Goal: Information Seeking & Learning: Find specific fact

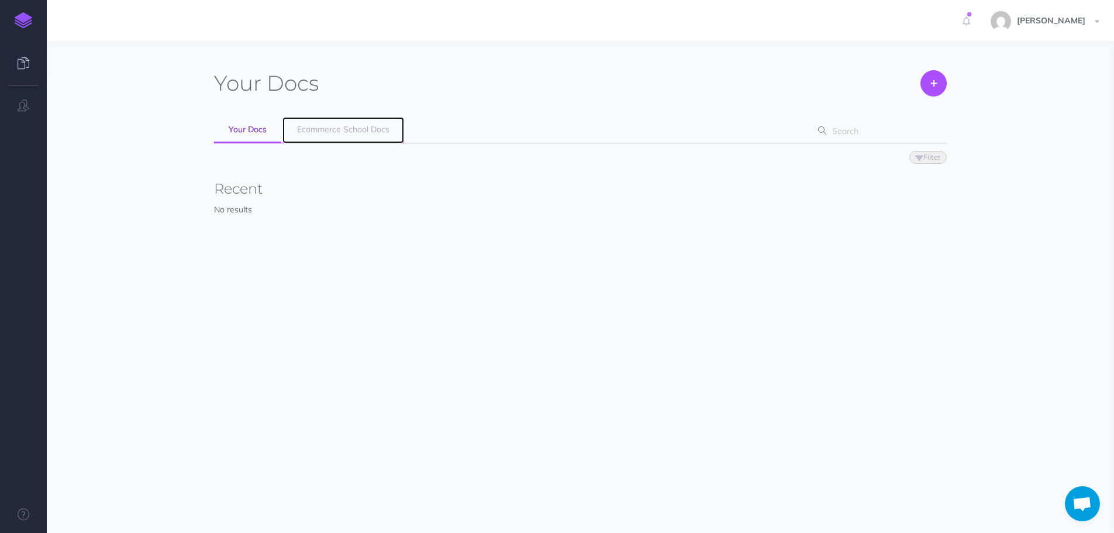
click at [324, 128] on span "Ecommerce School Docs" at bounding box center [343, 129] width 92 height 11
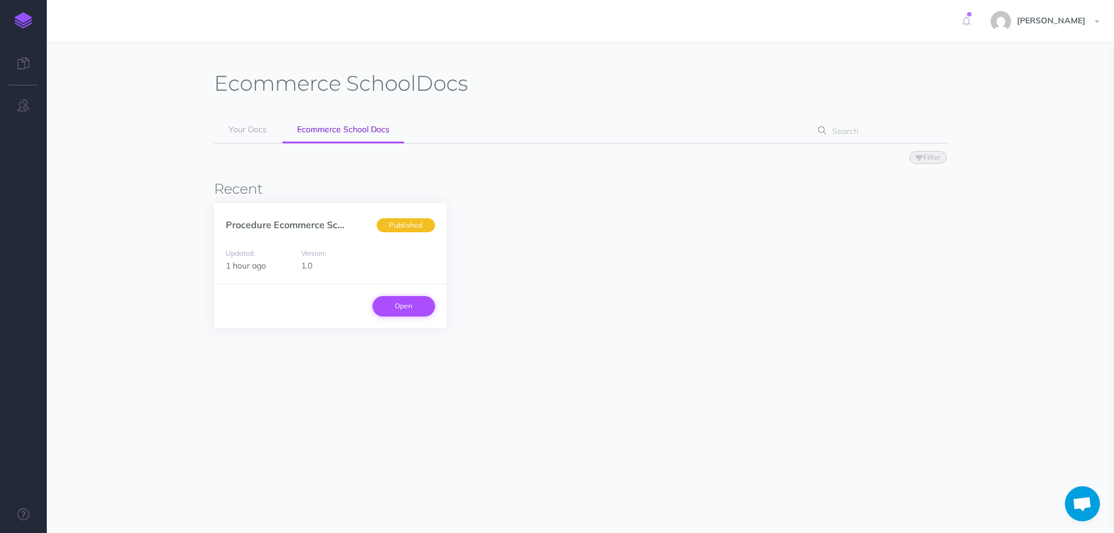
click at [405, 307] on link "Open" at bounding box center [404, 306] width 63 height 20
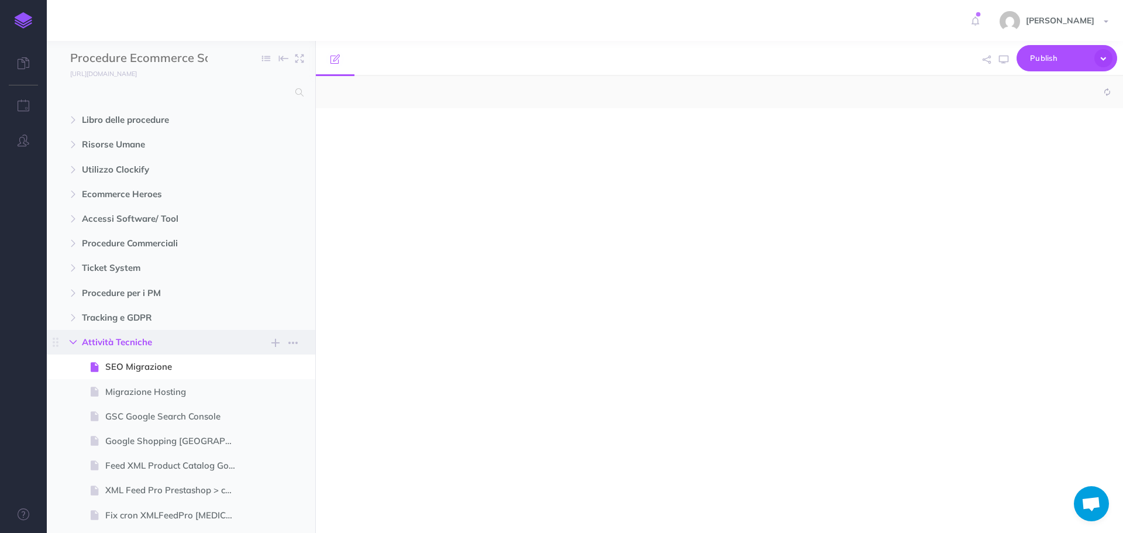
click at [70, 340] on icon "button" at bounding box center [73, 342] width 7 height 7
select select "null"
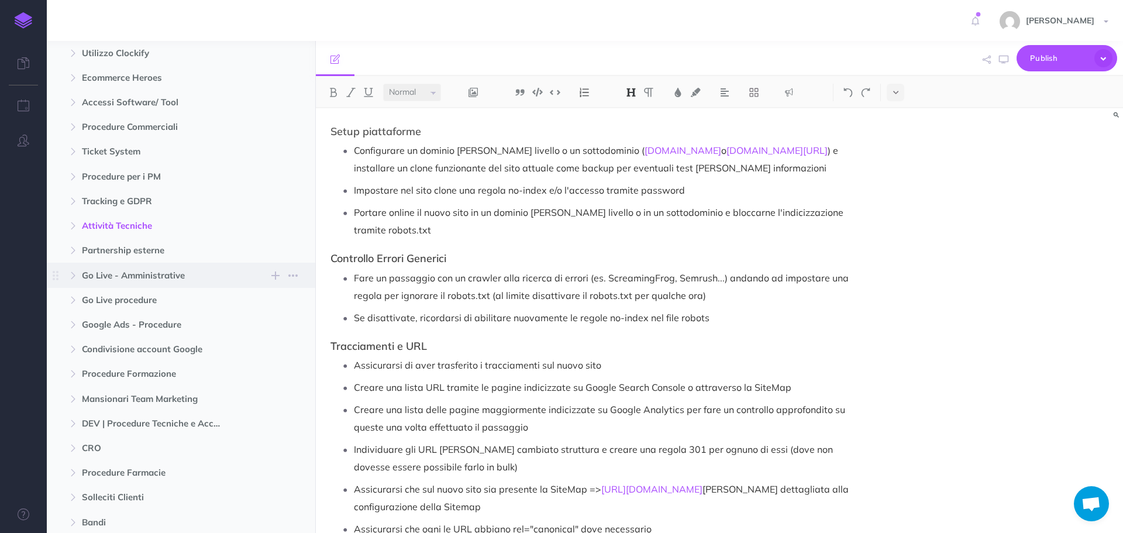
scroll to position [117, 0]
click at [75, 101] on icon "button" at bounding box center [73, 101] width 7 height 7
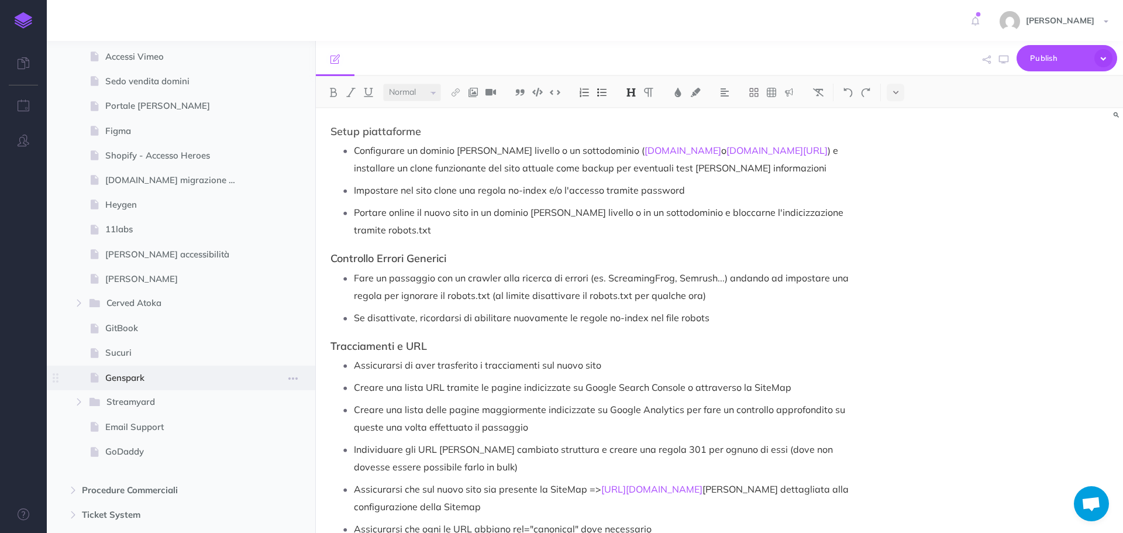
scroll to position [2632, 0]
click at [159, 381] on span "Genspark" at bounding box center [175, 377] width 140 height 14
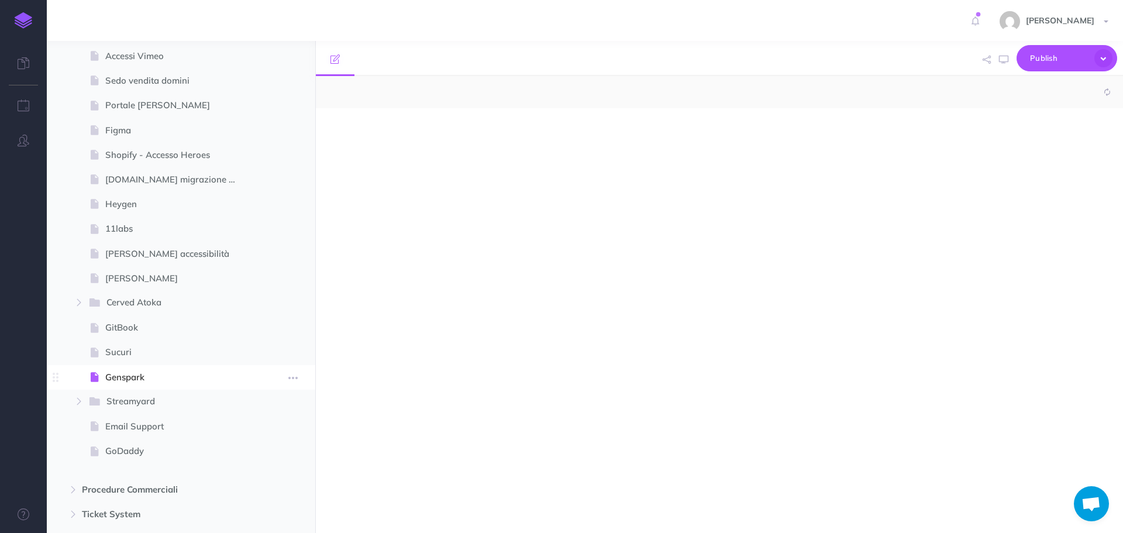
select select "null"
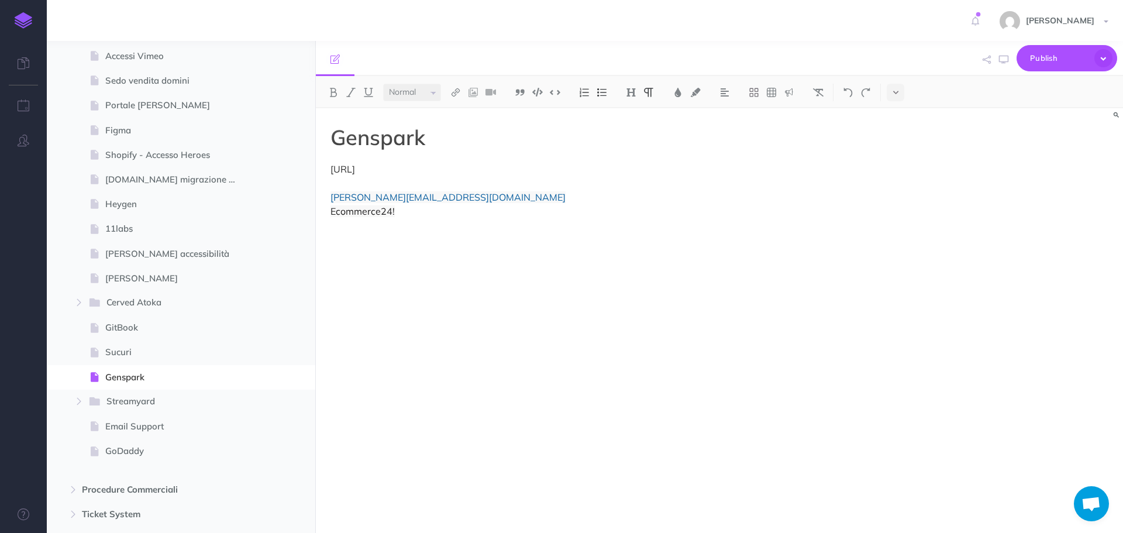
drag, startPoint x: 450, startPoint y: 167, endPoint x: 323, endPoint y: 168, distance: 127.5
click at [323, 168] on div "Genspark [URL] [EMAIL_ADDRESS][DOMAIN_NAME] Ecommerce24!" at bounding box center [598, 314] width 565 height 413
copy p "[URL]"
drag, startPoint x: 487, startPoint y: 202, endPoint x: 324, endPoint y: 197, distance: 163.3
click at [324, 197] on div "Genspark [URL] [EMAIL_ADDRESS][DOMAIN_NAME] Ecommerce24!" at bounding box center [598, 314] width 565 height 413
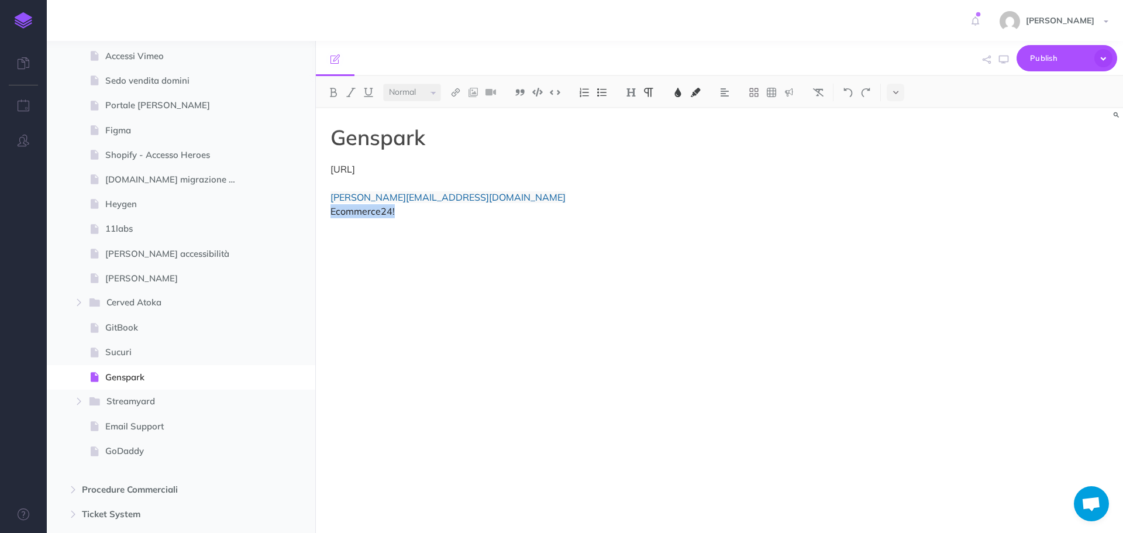
drag, startPoint x: 407, startPoint y: 209, endPoint x: 331, endPoint y: 211, distance: 76.1
click at [331, 211] on p "[URL] [EMAIL_ADDRESS][DOMAIN_NAME] Ecommerce24!" at bounding box center [599, 190] width 536 height 56
copy span "Ecommerce24!"
click at [156, 280] on span "[PERSON_NAME]" at bounding box center [175, 278] width 140 height 14
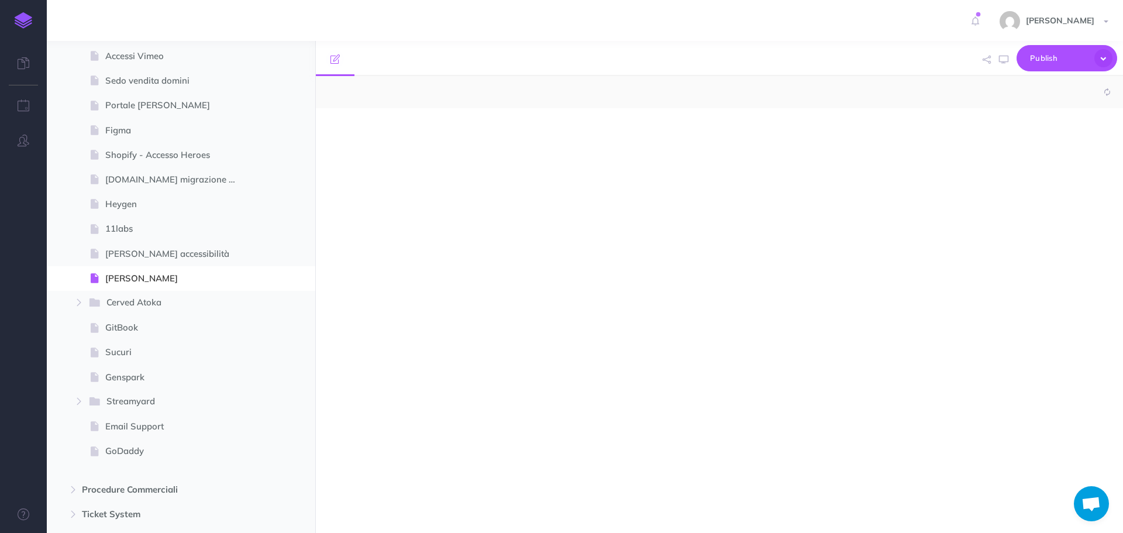
select select "null"
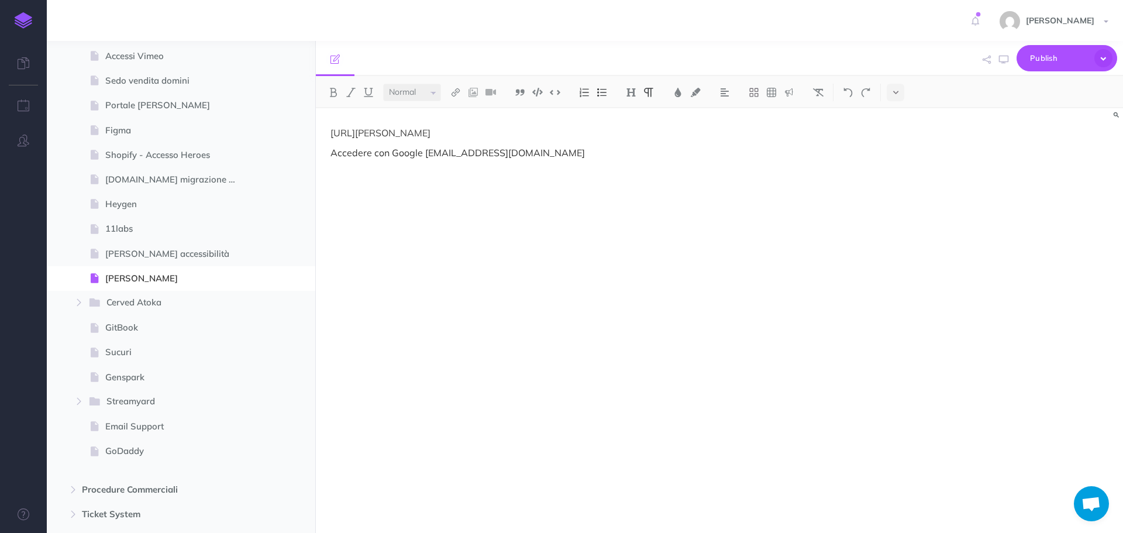
drag, startPoint x: 438, startPoint y: 136, endPoint x: 329, endPoint y: 135, distance: 109.4
click at [329, 135] on div "[URL][PERSON_NAME] Accedere con Google [EMAIL_ADDRESS][DOMAIN_NAME]" at bounding box center [598, 314] width 565 height 413
copy p "[URL][PERSON_NAME]"
